Goal: Navigation & Orientation: Find specific page/section

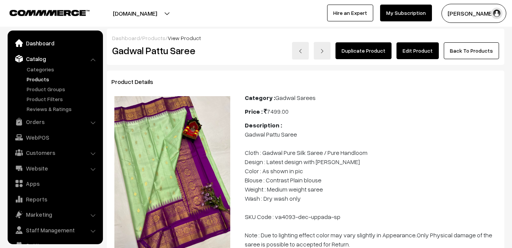
click at [37, 40] on link "Dashboard" at bounding box center [55, 43] width 91 height 14
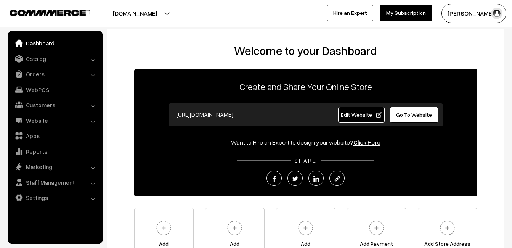
click at [32, 74] on link "Orders" at bounding box center [55, 74] width 91 height 14
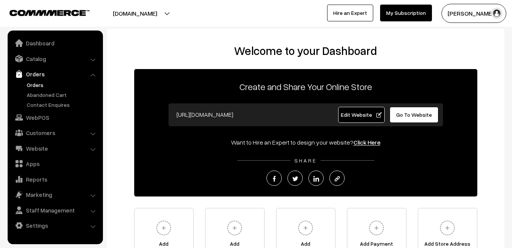
click at [35, 84] on link "Orders" at bounding box center [63, 85] width 76 height 8
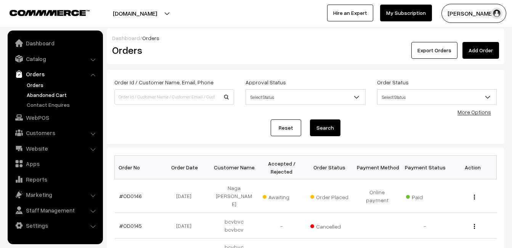
click at [36, 92] on link "Abandoned Cart" at bounding box center [63, 95] width 76 height 8
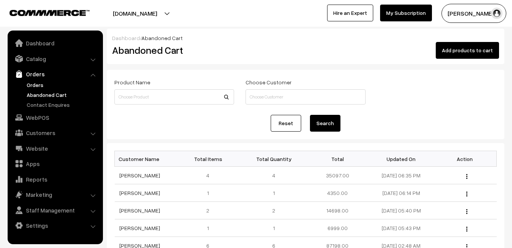
click at [38, 88] on link "Orders" at bounding box center [63, 85] width 76 height 8
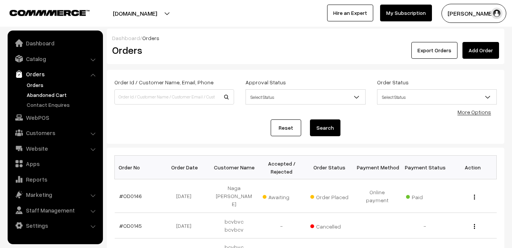
click at [39, 94] on link "Abandoned Cart" at bounding box center [63, 95] width 76 height 8
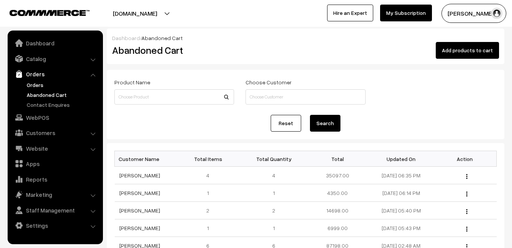
click at [38, 87] on link "Orders" at bounding box center [63, 85] width 76 height 8
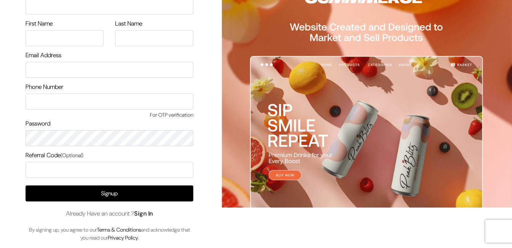
scroll to position [40, 0]
click at [153, 212] on link "Sign In" at bounding box center [143, 213] width 19 height 8
click at [151, 212] on link "Sign In" at bounding box center [143, 213] width 19 height 8
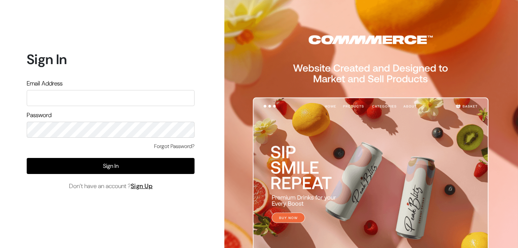
click at [111, 97] on input "text" at bounding box center [111, 98] width 168 height 16
